Goal: Task Accomplishment & Management: Use online tool/utility

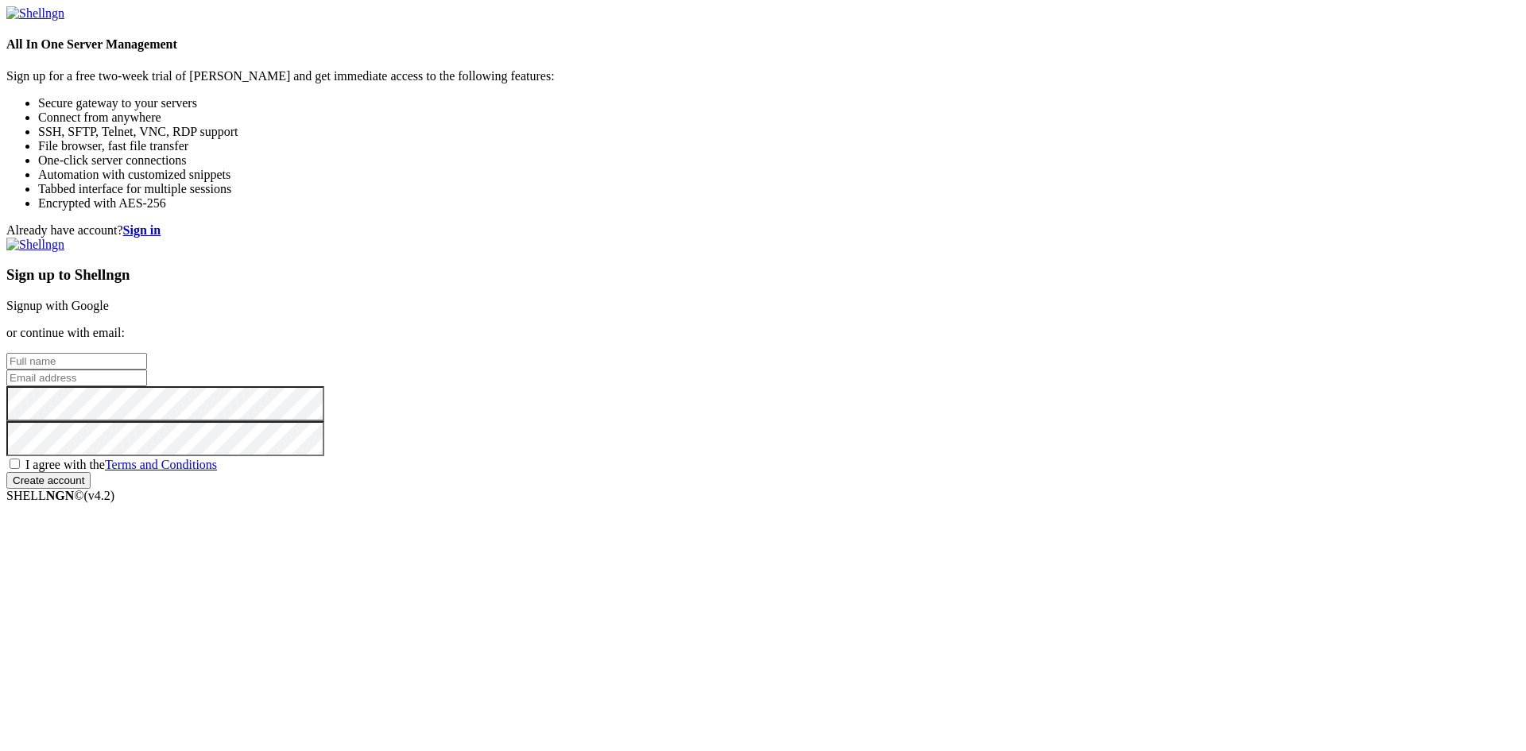
click at [109, 299] on link "Signup with Google" at bounding box center [57, 306] width 102 height 14
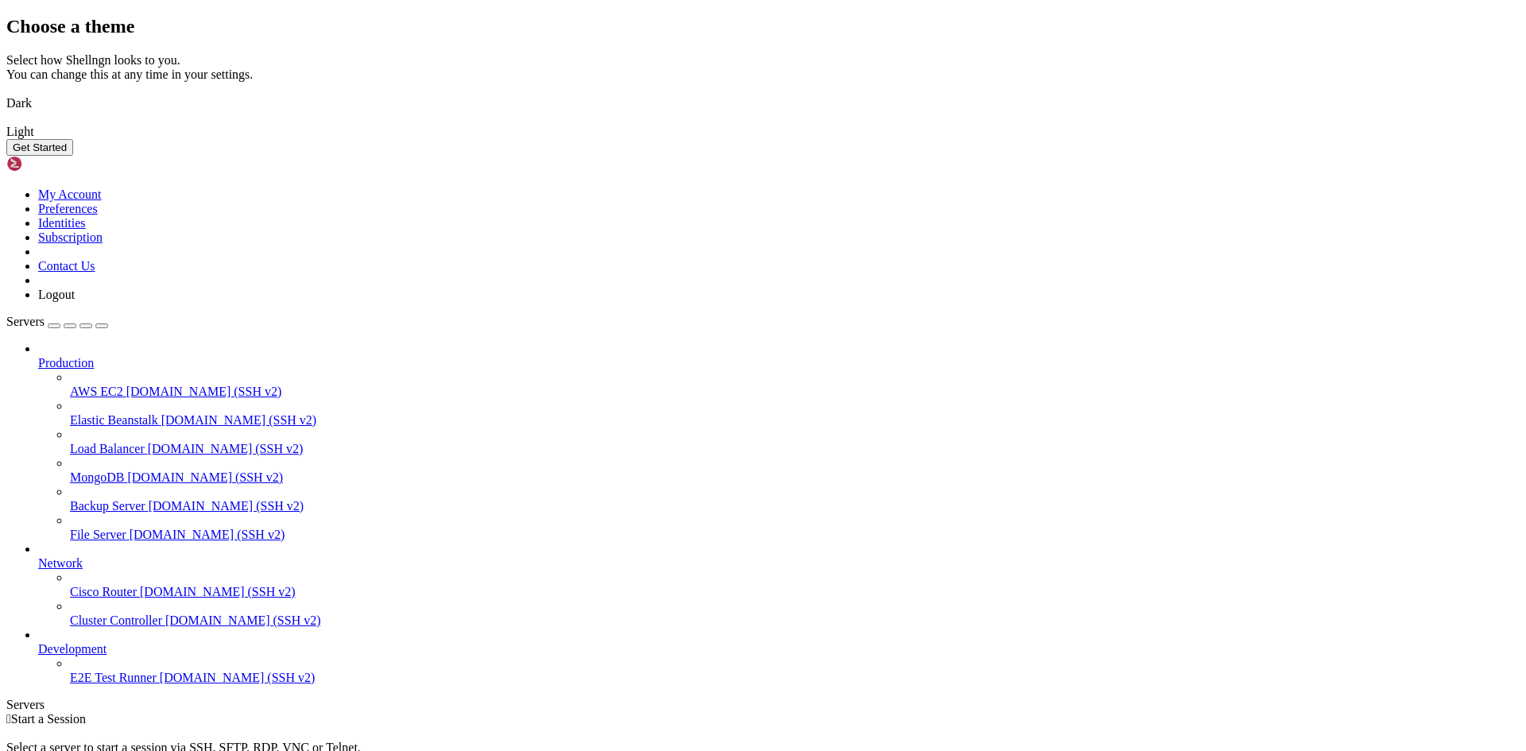
click at [73, 156] on button "Get Started" at bounding box center [39, 147] width 67 height 17
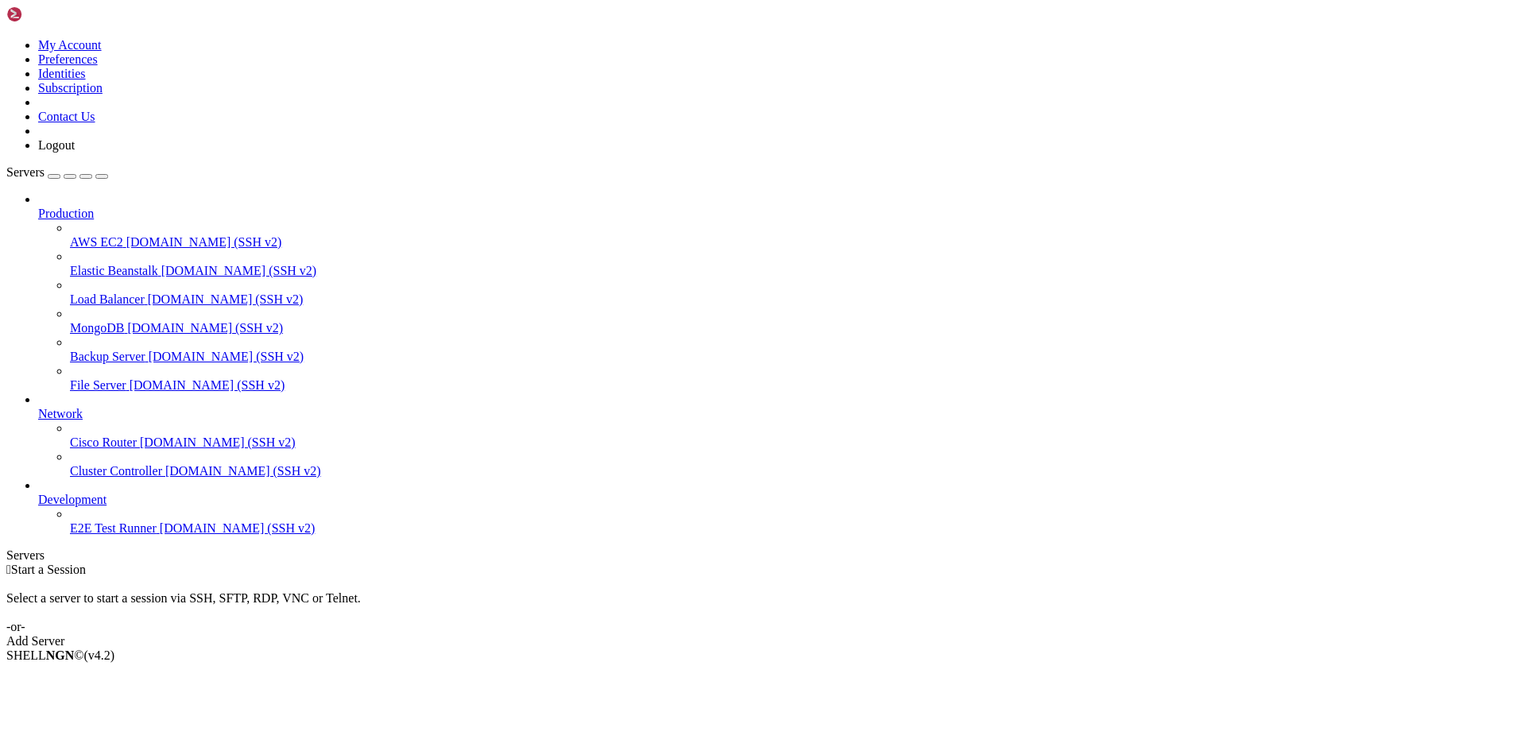
click at [54, 176] on div "button" at bounding box center [54, 176] width 0 height 0
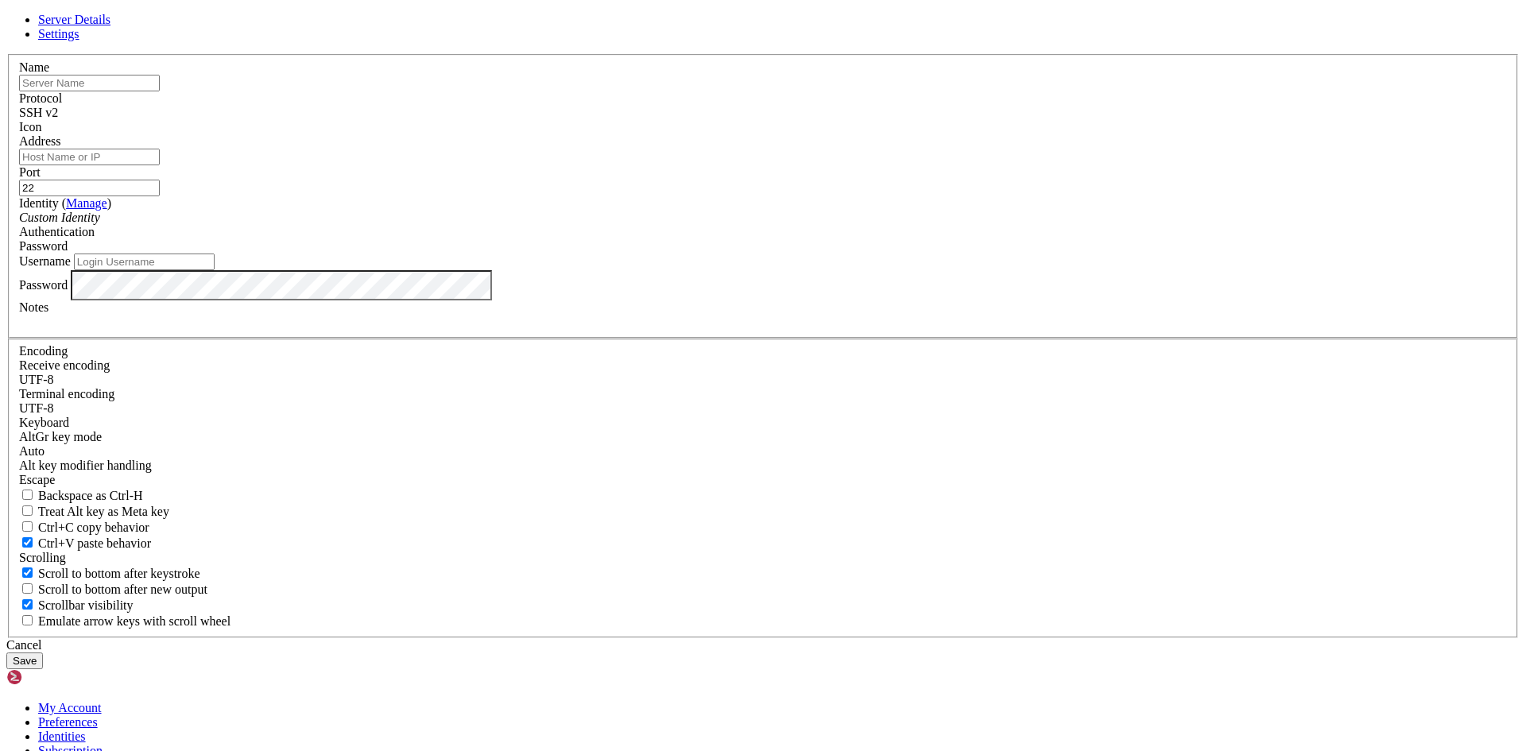
click at [160, 91] on input "text" at bounding box center [89, 83] width 141 height 17
type input "n"
type input "Nube"
click at [160, 165] on input "Address" at bounding box center [89, 157] width 141 height 17
paste input "[TECHNICAL_ID]"
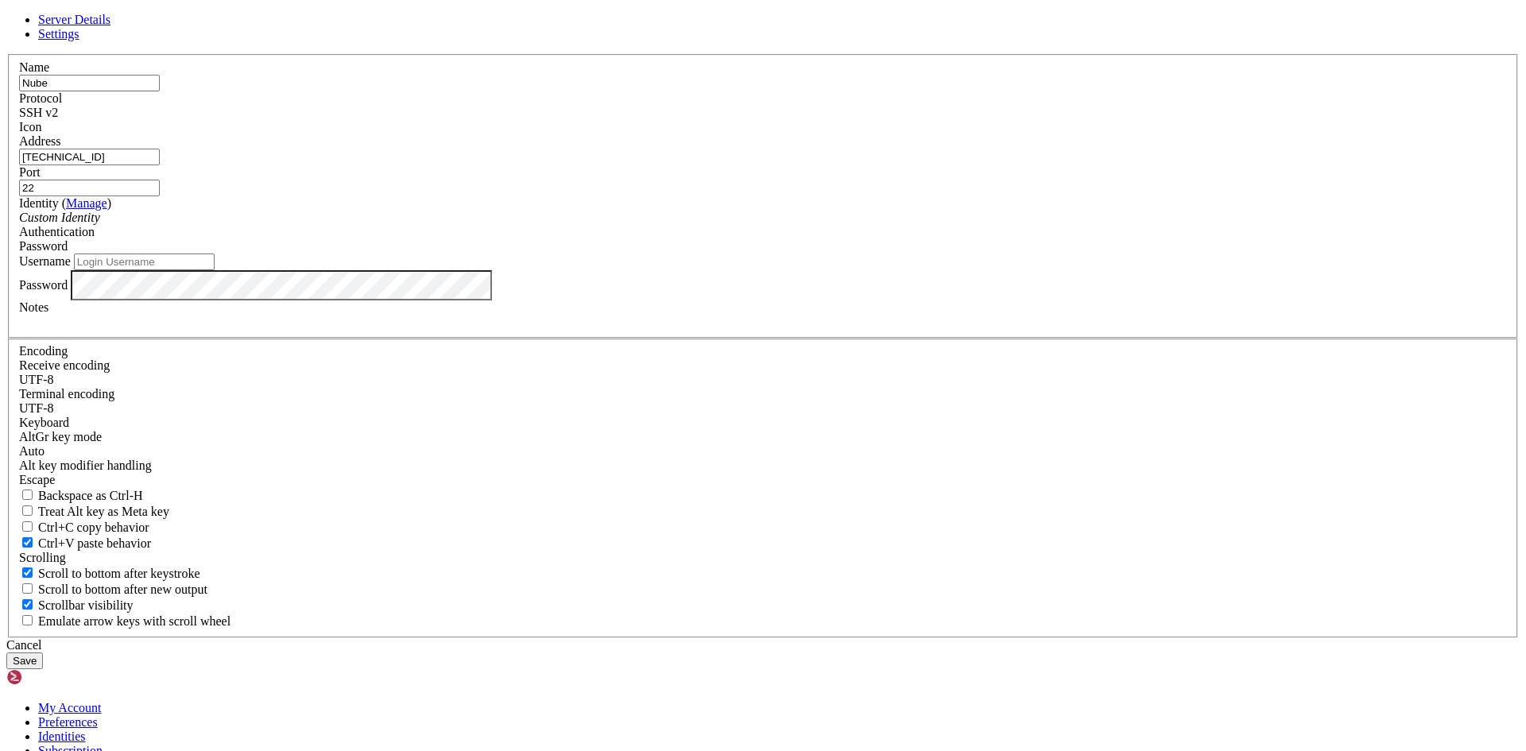
type input "[TECHNICAL_ID]"
click at [160, 196] on input "22" at bounding box center [89, 188] width 141 height 17
click at [636, 225] on div "Custom Identity" at bounding box center [762, 218] width 1487 height 14
click at [705, 225] on div "Custom Identity" at bounding box center [762, 218] width 1487 height 14
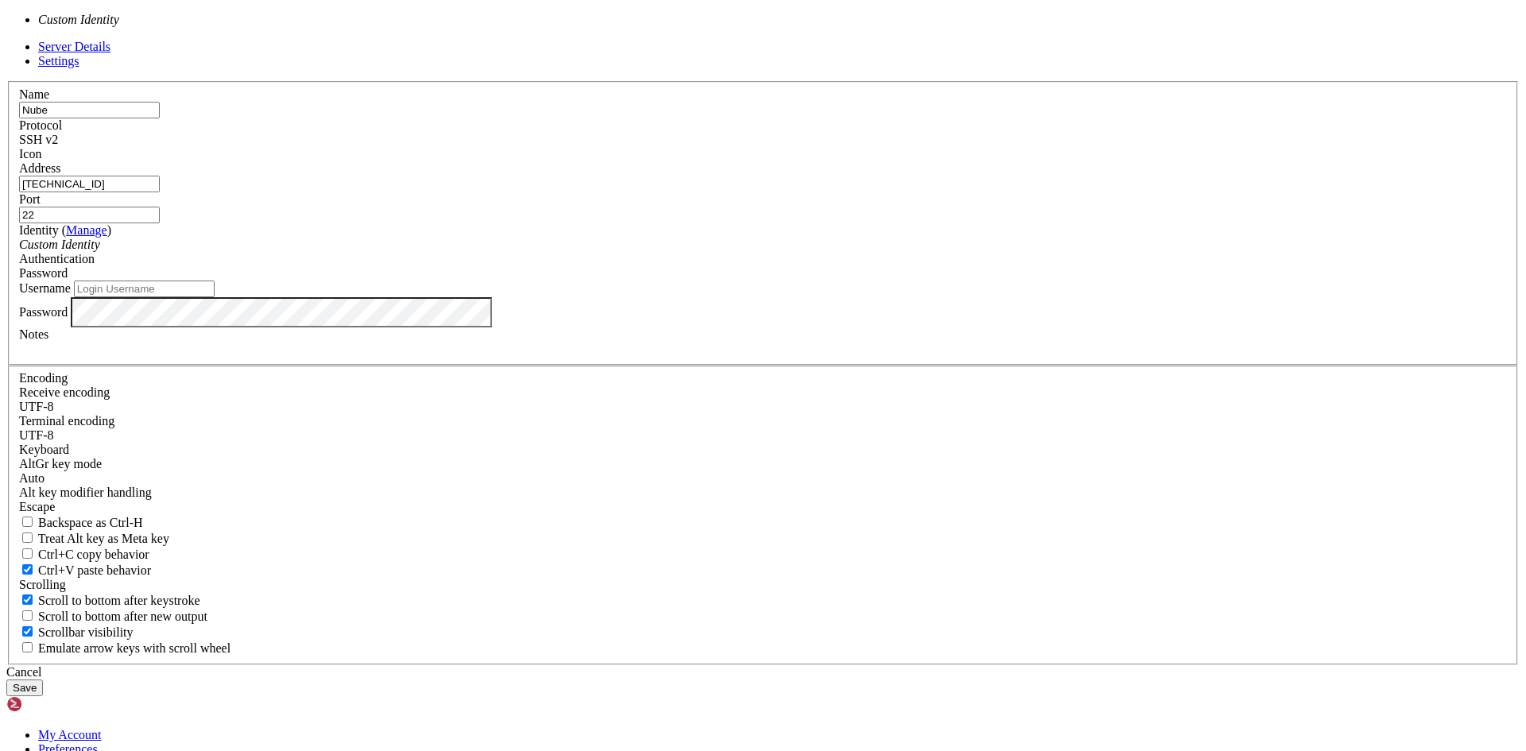
click at [705, 252] on div "Custom Identity" at bounding box center [762, 245] width 1487 height 14
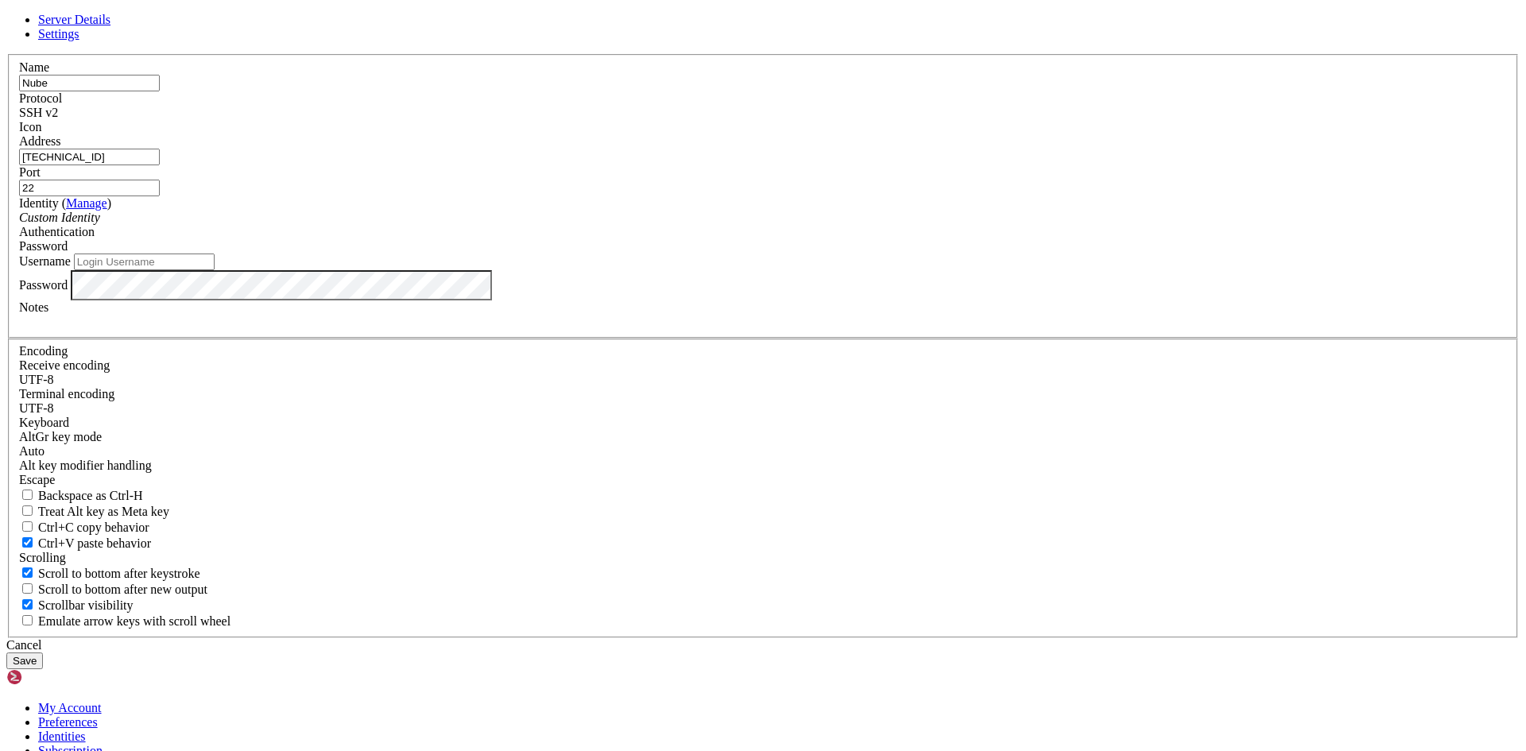
click at [938, 253] on div "Password" at bounding box center [762, 246] width 1487 height 14
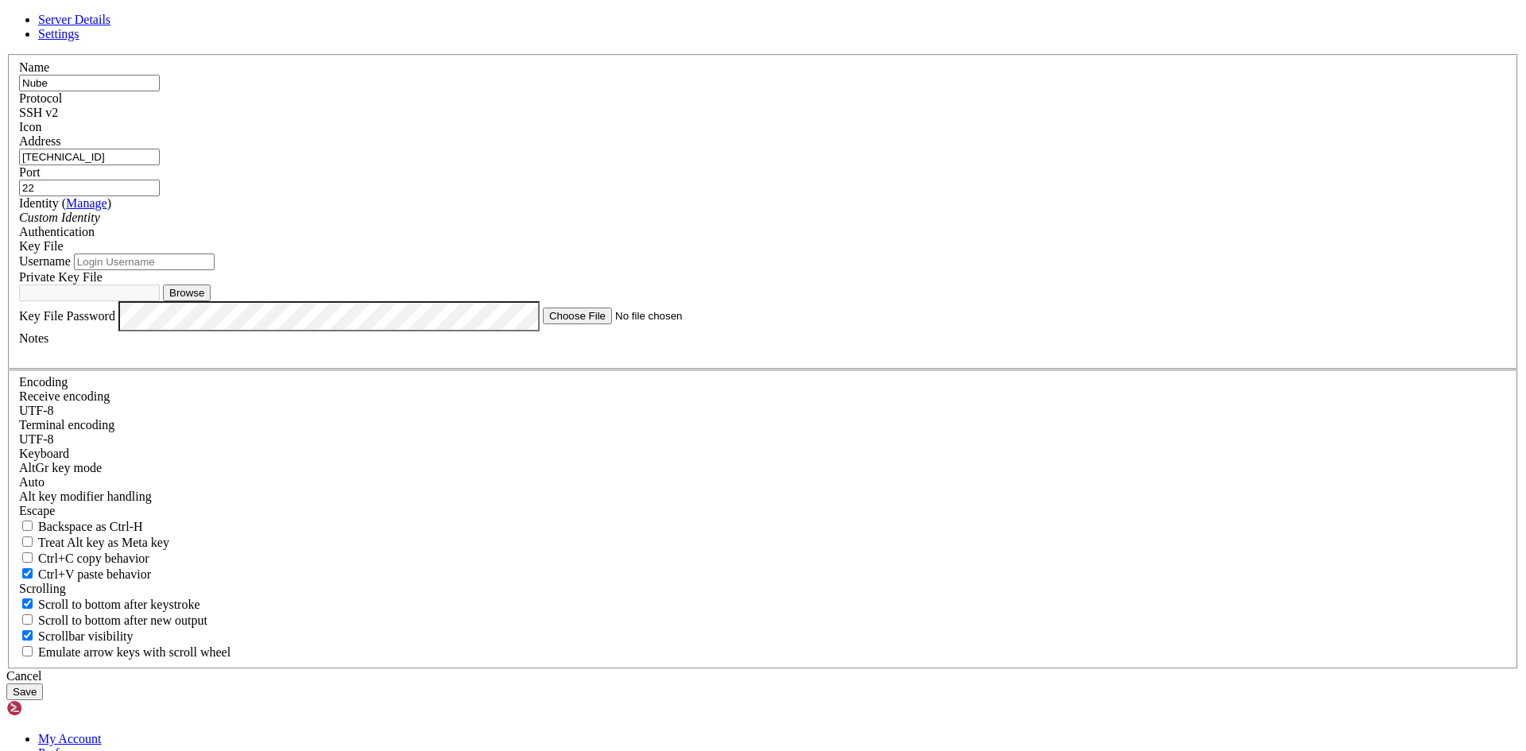
click at [734, 225] on div "Custom Identity" at bounding box center [762, 218] width 1487 height 14
click at [644, 225] on div "Custom Identity" at bounding box center [762, 218] width 1487 height 14
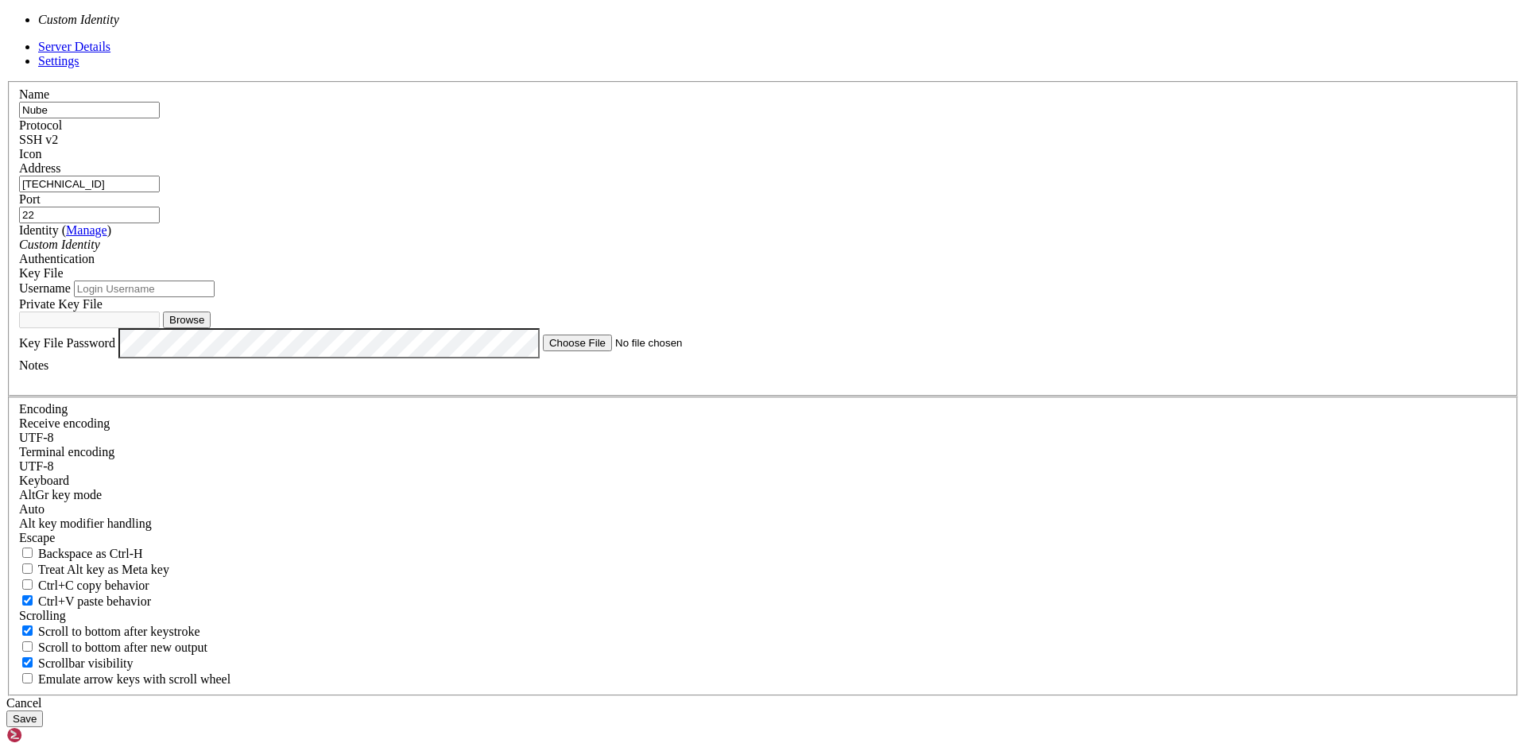
click at [644, 252] on div "Custom Identity" at bounding box center [762, 245] width 1487 height 14
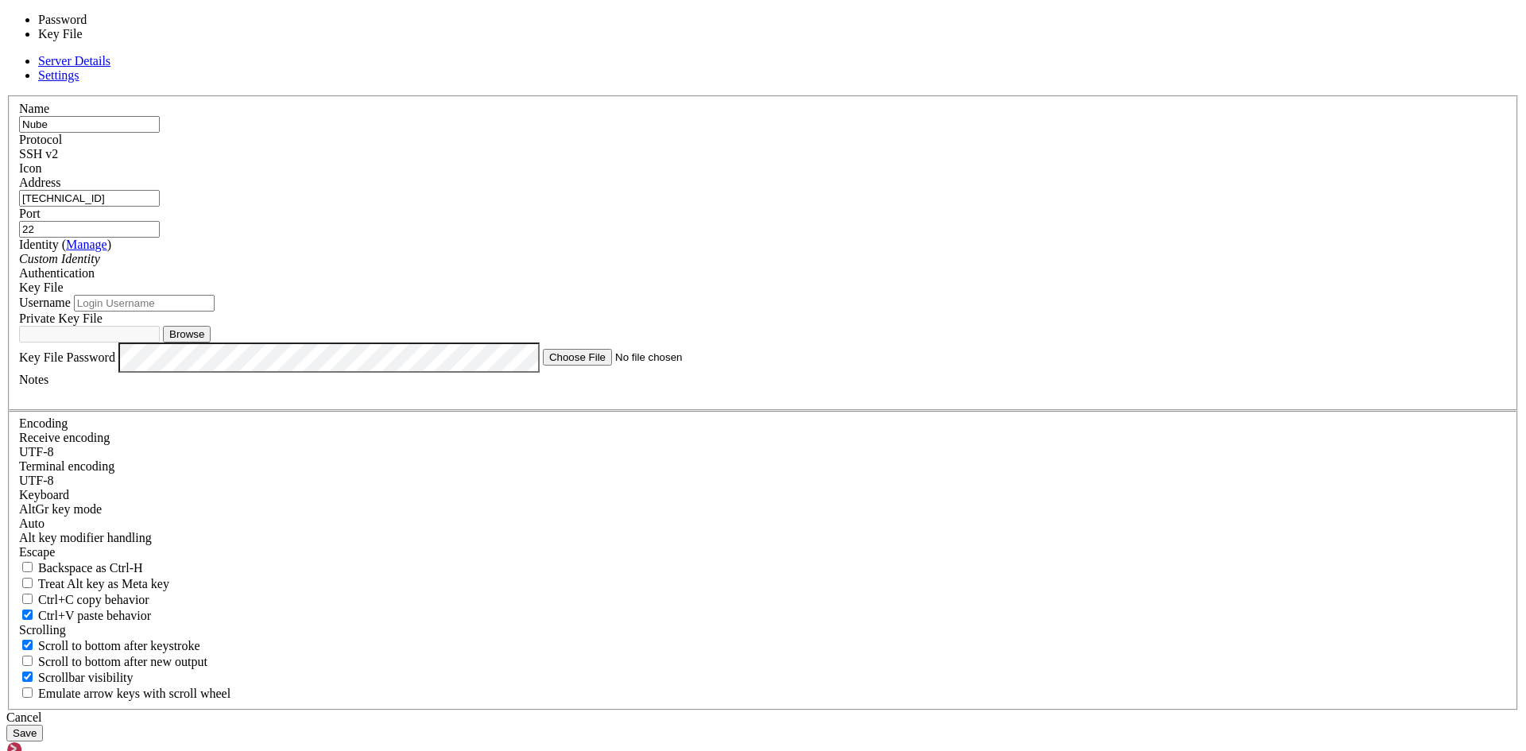
click at [950, 295] on div "Key File" at bounding box center [762, 287] width 1487 height 14
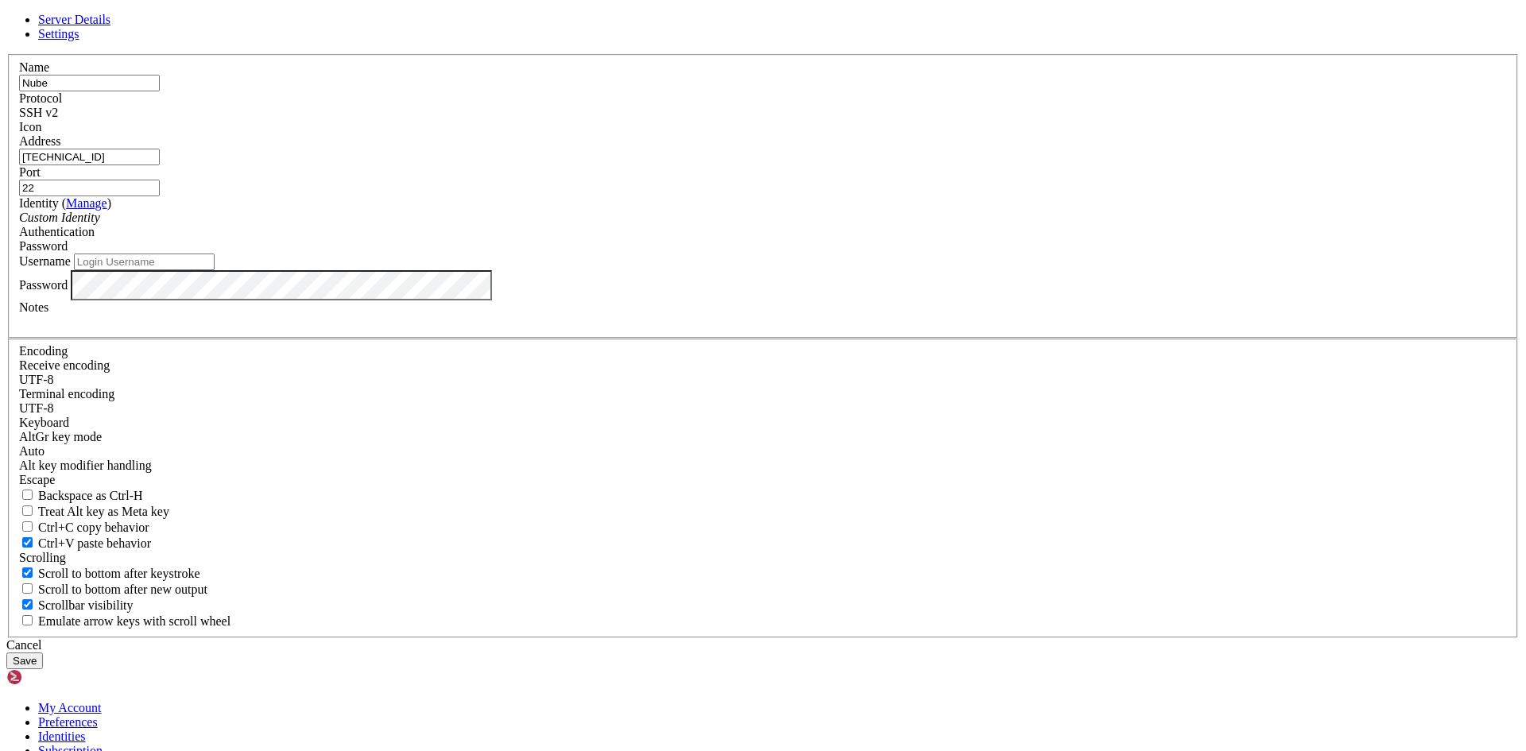
click at [215, 270] on input "Username" at bounding box center [144, 261] width 141 height 17
type input "Saamael"
click at [43, 652] on button "Save" at bounding box center [24, 660] width 37 height 17
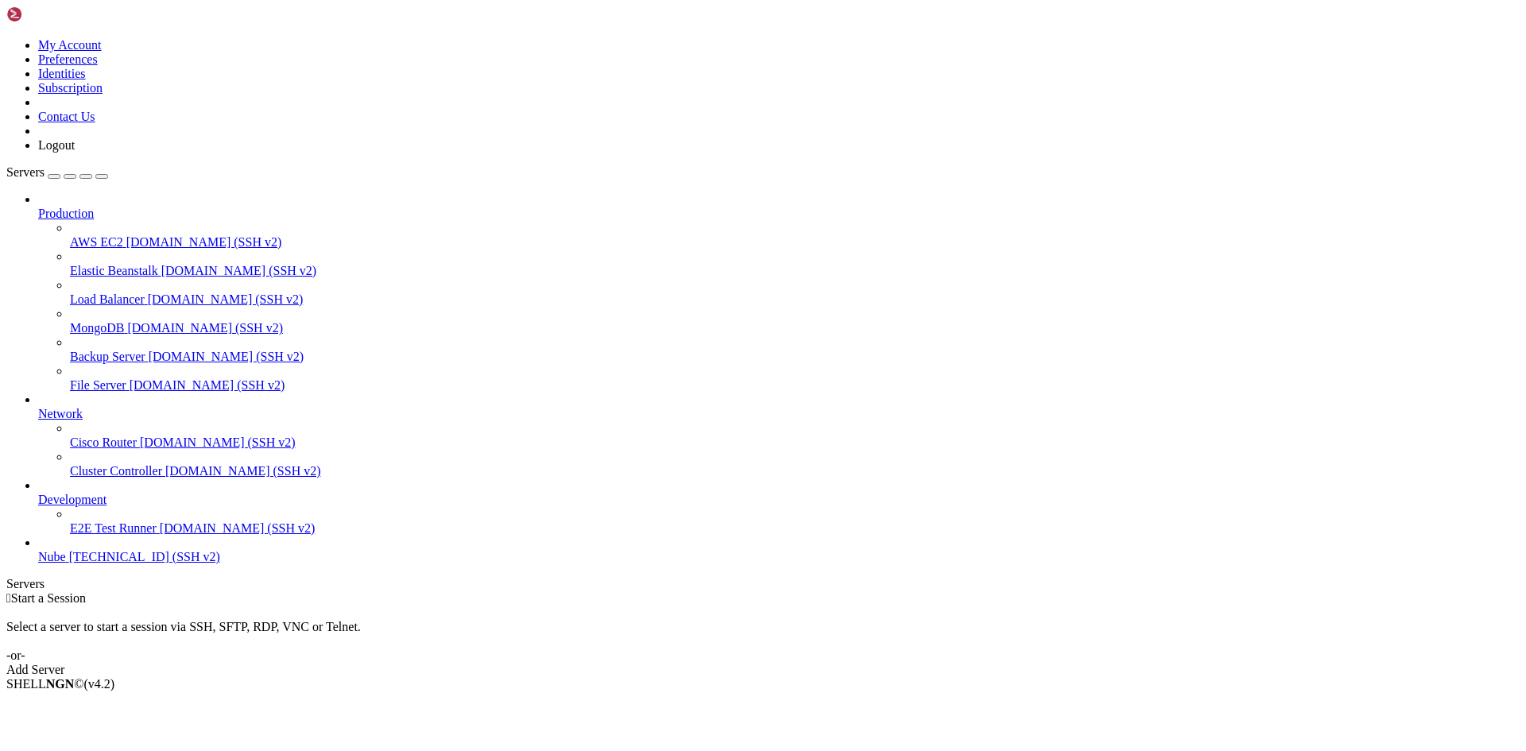
click at [99, 563] on span "[TECHNICAL_ID] (SSH v2)" at bounding box center [144, 557] width 151 height 14
click at [76, 563] on span "[TECHNICAL_ID] (SSH v2)" at bounding box center [144, 557] width 151 height 14
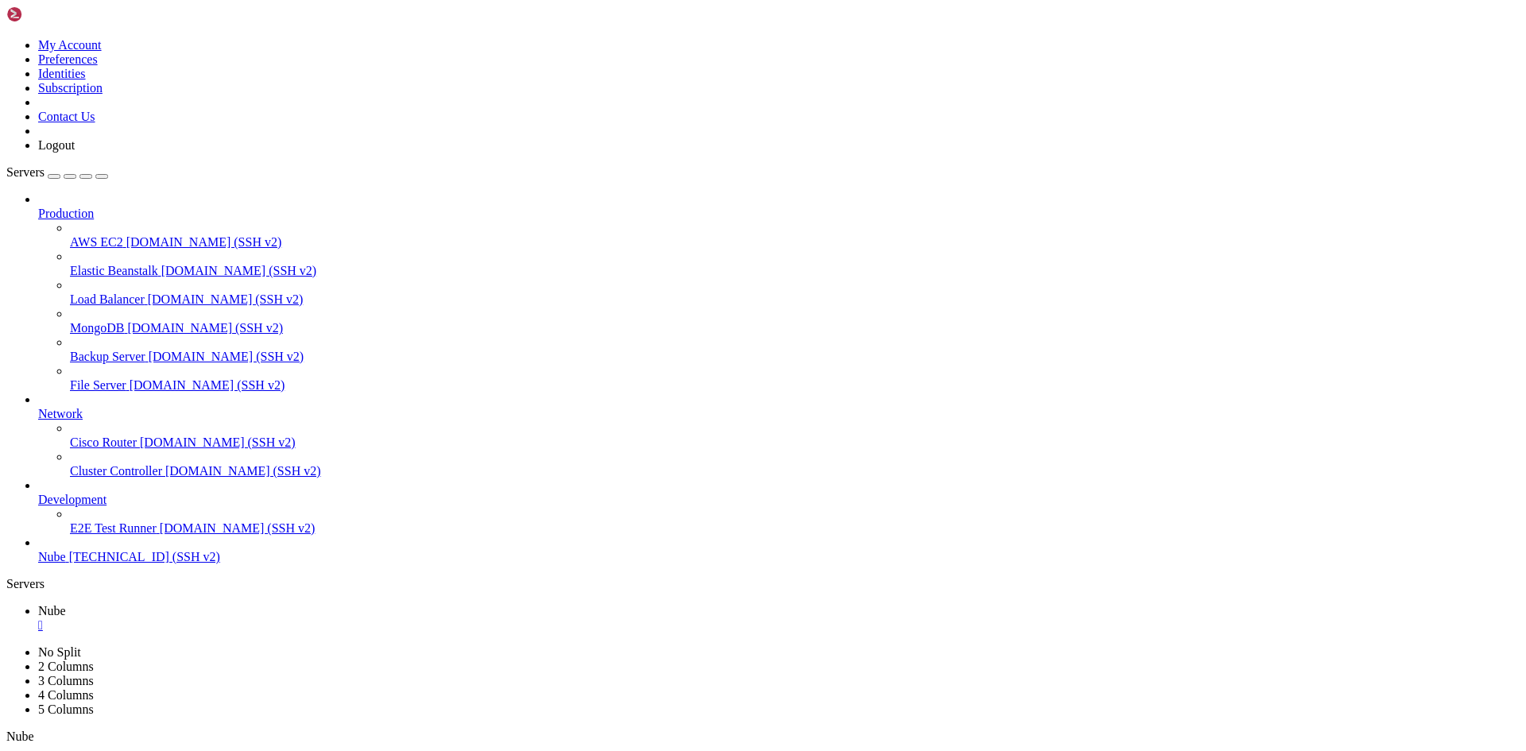
drag, startPoint x: 724, startPoint y: 53, endPoint x: 621, endPoint y: 52, distance: 103.3
drag, startPoint x: 597, startPoint y: 10, endPoint x: 487, endPoint y: -11, distance: 111.7
click at [487, 0] on html "Loading... My Account Preferences Identities Subscription Contact Us Logout Ser…" at bounding box center [763, 467] width 1526 height 935
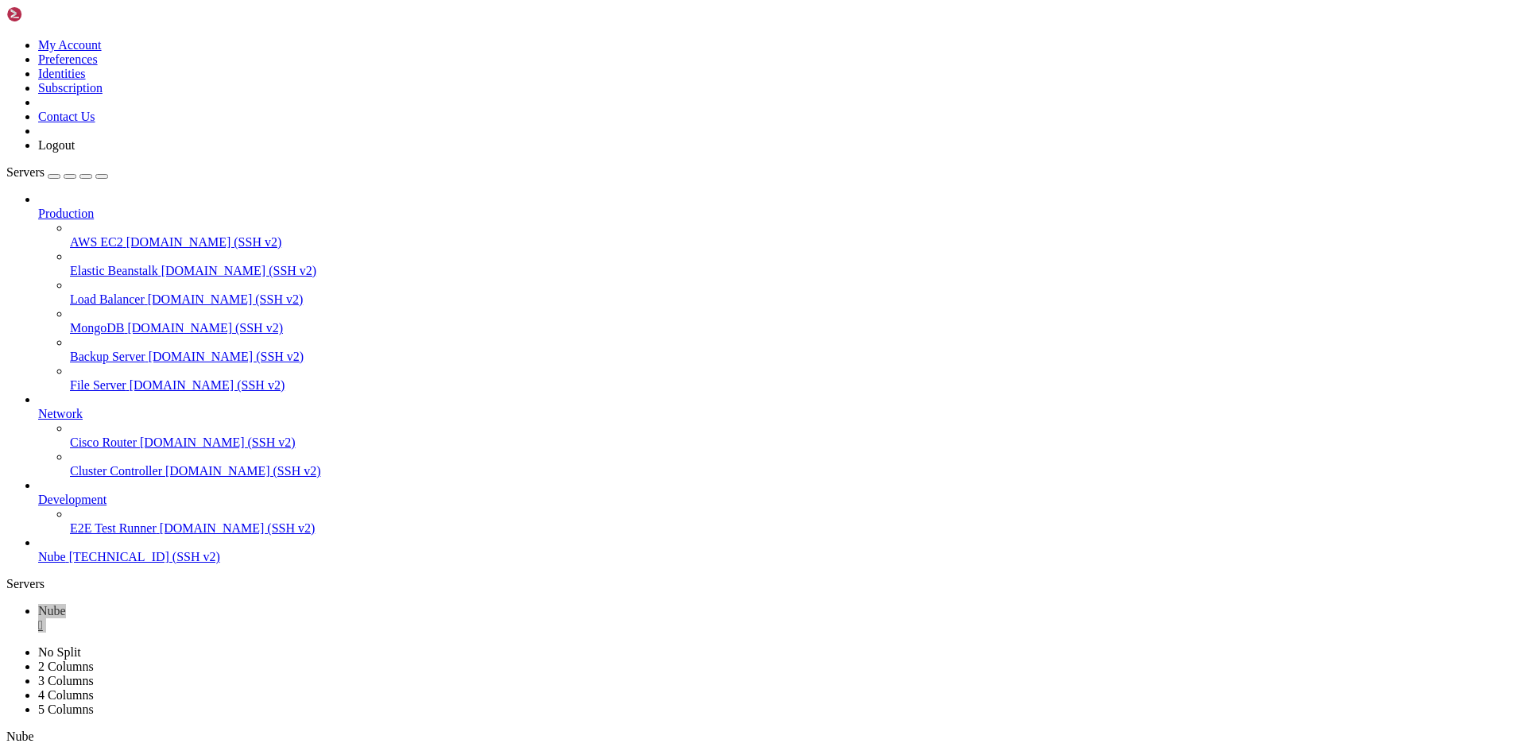
click at [269, 618] on div "" at bounding box center [778, 625] width 1481 height 14
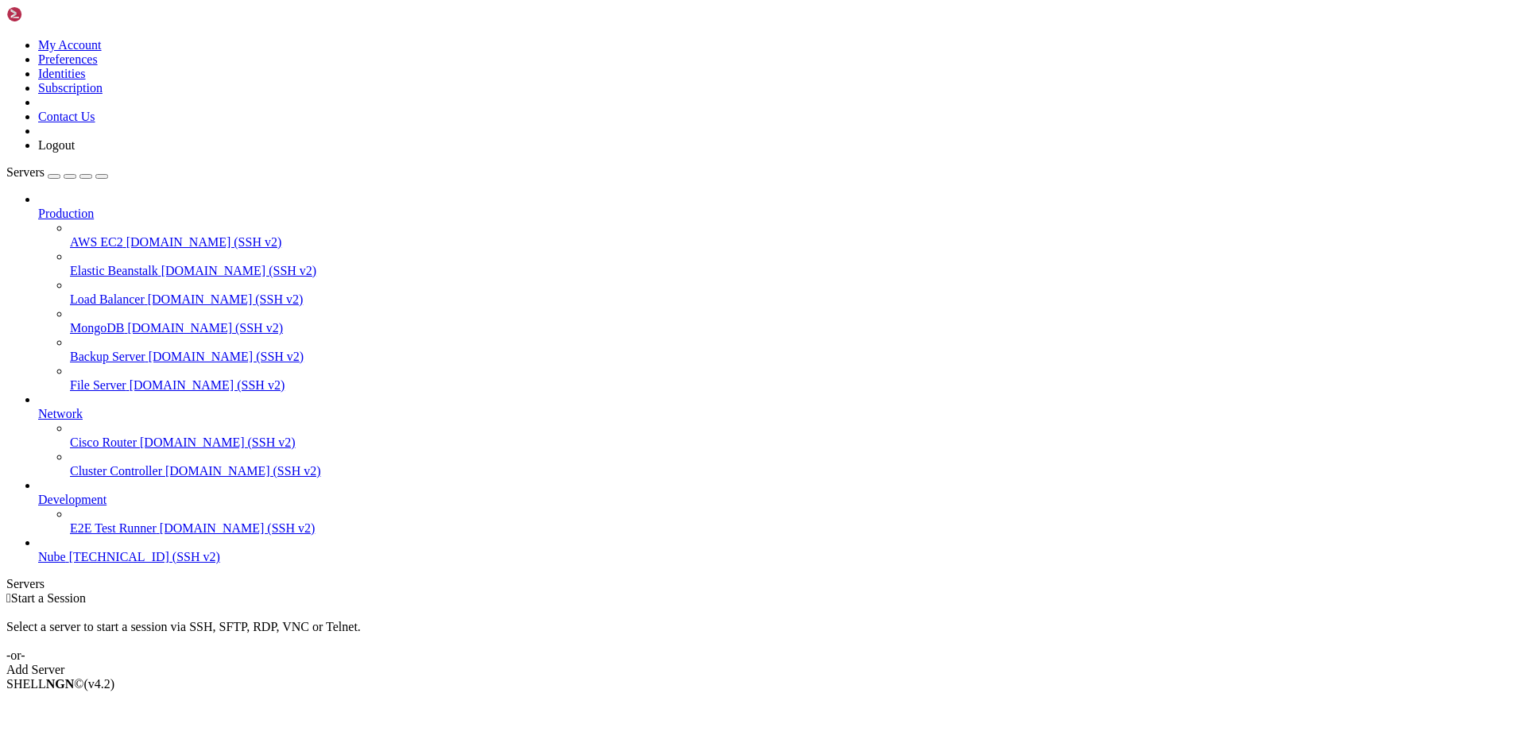
click at [725, 591] on div " Start a Session Select a server to start a session via SSH, SFTP, RDP, VNC or…" at bounding box center [762, 634] width 1513 height 86
click at [66, 563] on span "Nube" at bounding box center [52, 557] width 28 height 14
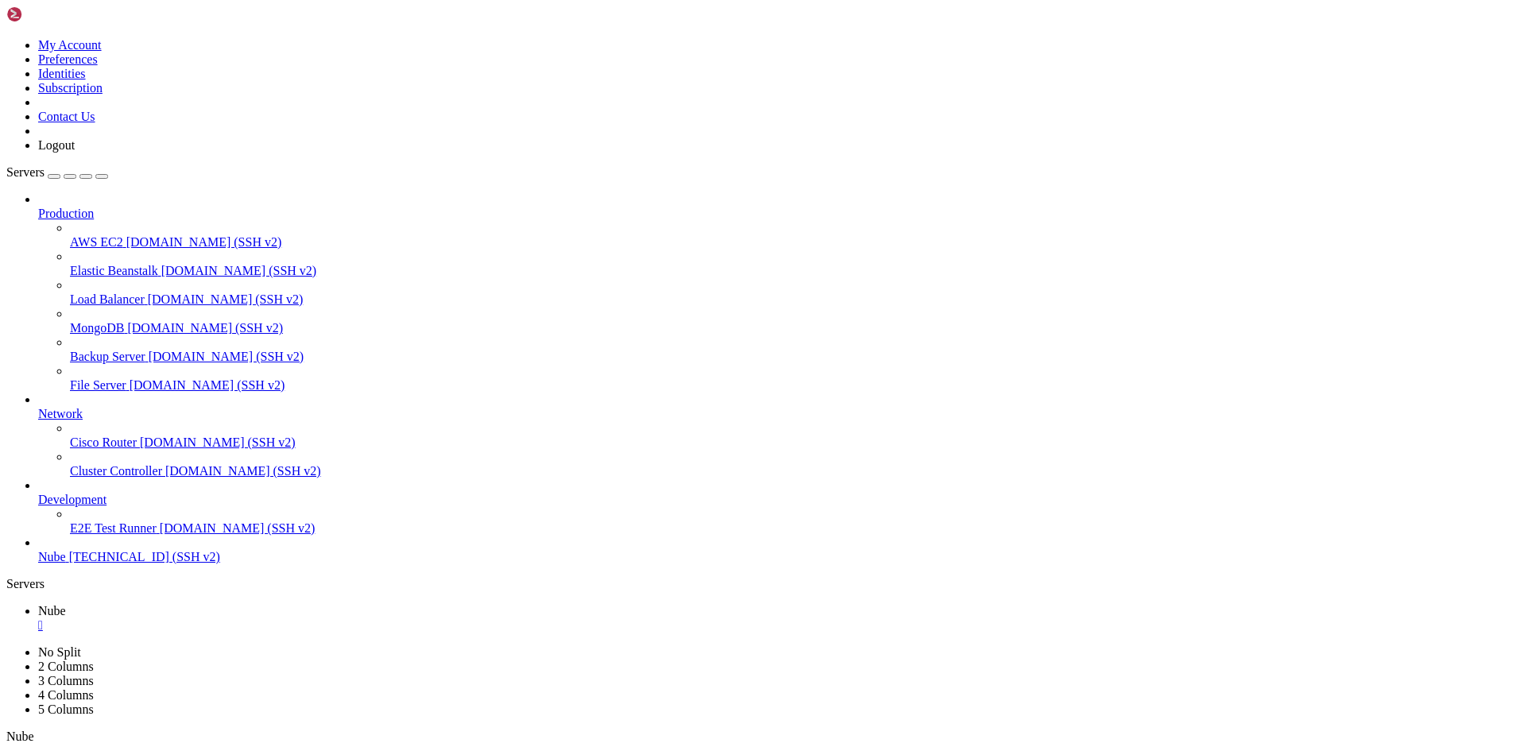
click at [264, 618] on div "" at bounding box center [778, 625] width 1481 height 14
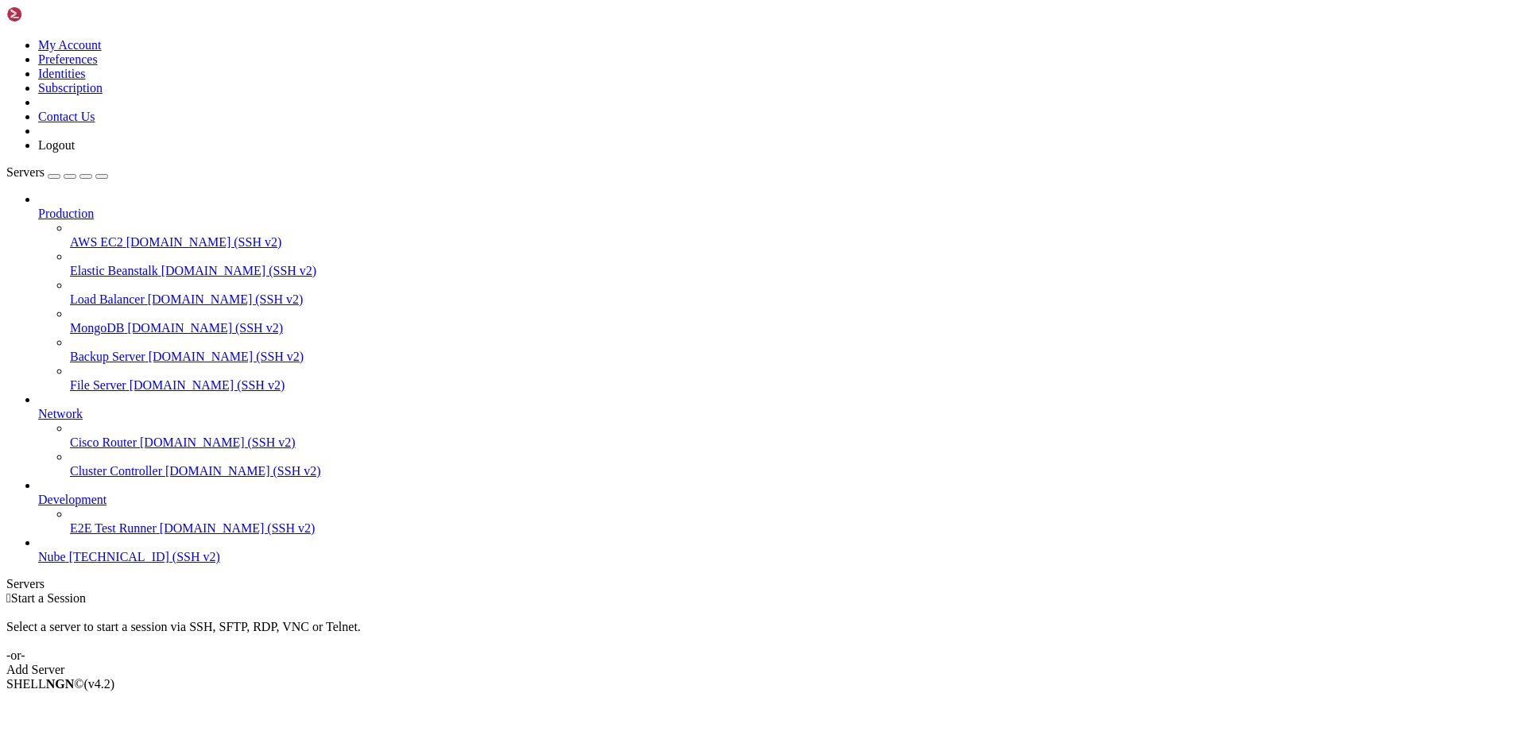
click at [102, 563] on span "[TECHNICAL_ID] (SSH v2)" at bounding box center [144, 557] width 151 height 14
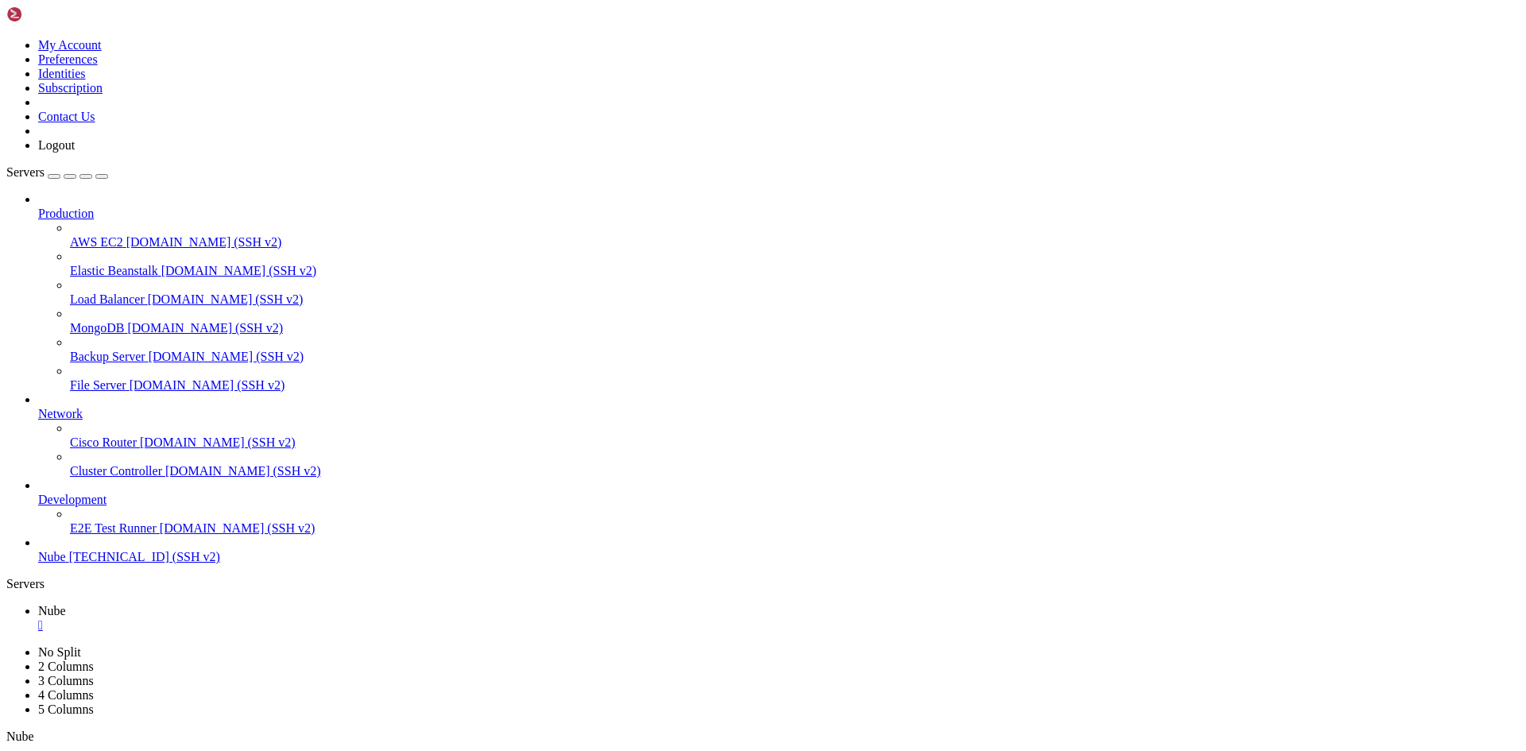
click at [269, 618] on div "" at bounding box center [778, 625] width 1481 height 14
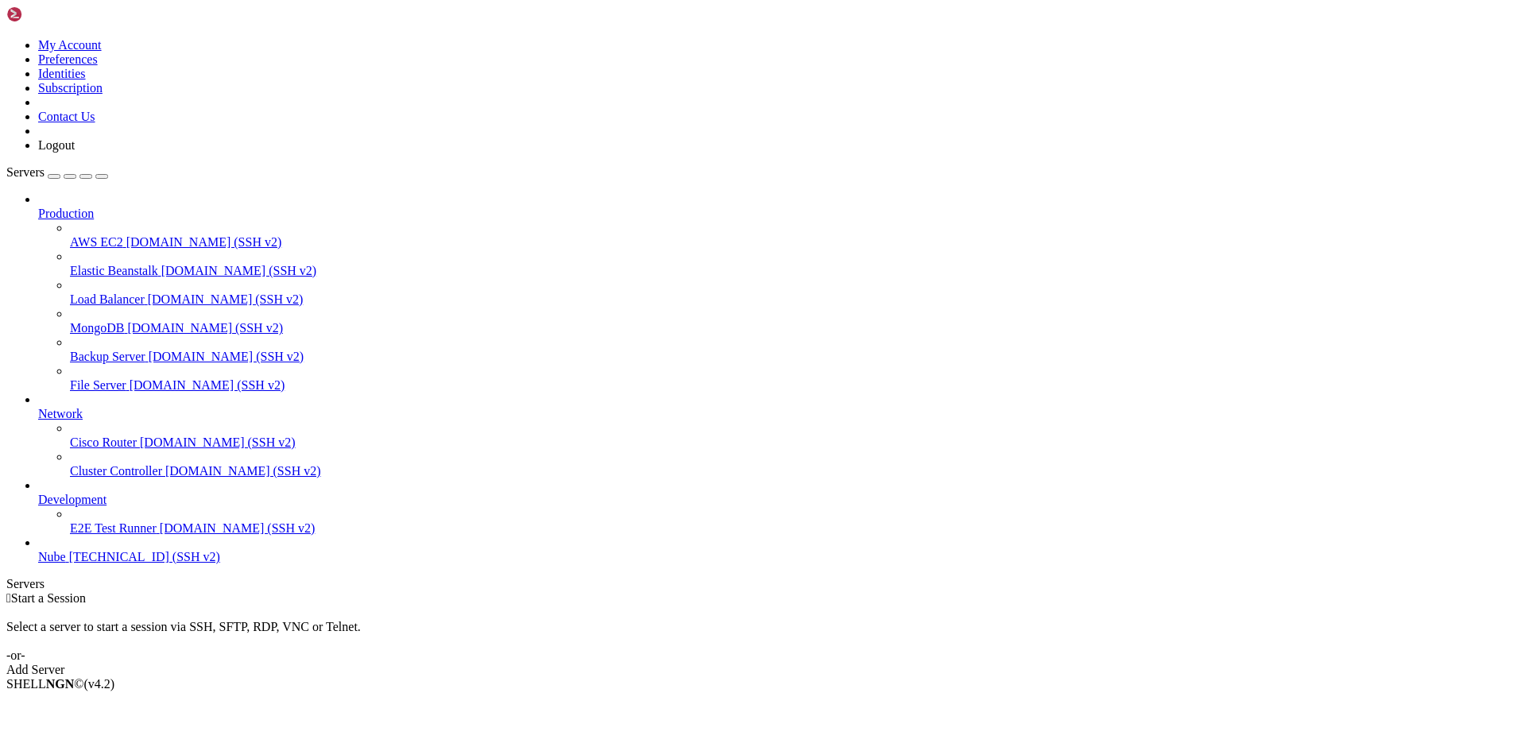
click at [481, 605] on div "Select a server to start a session via SSH, SFTP, RDP, VNC or Telnet. -or-" at bounding box center [762, 633] width 1513 height 57
